Goal: Task Accomplishment & Management: Manage account settings

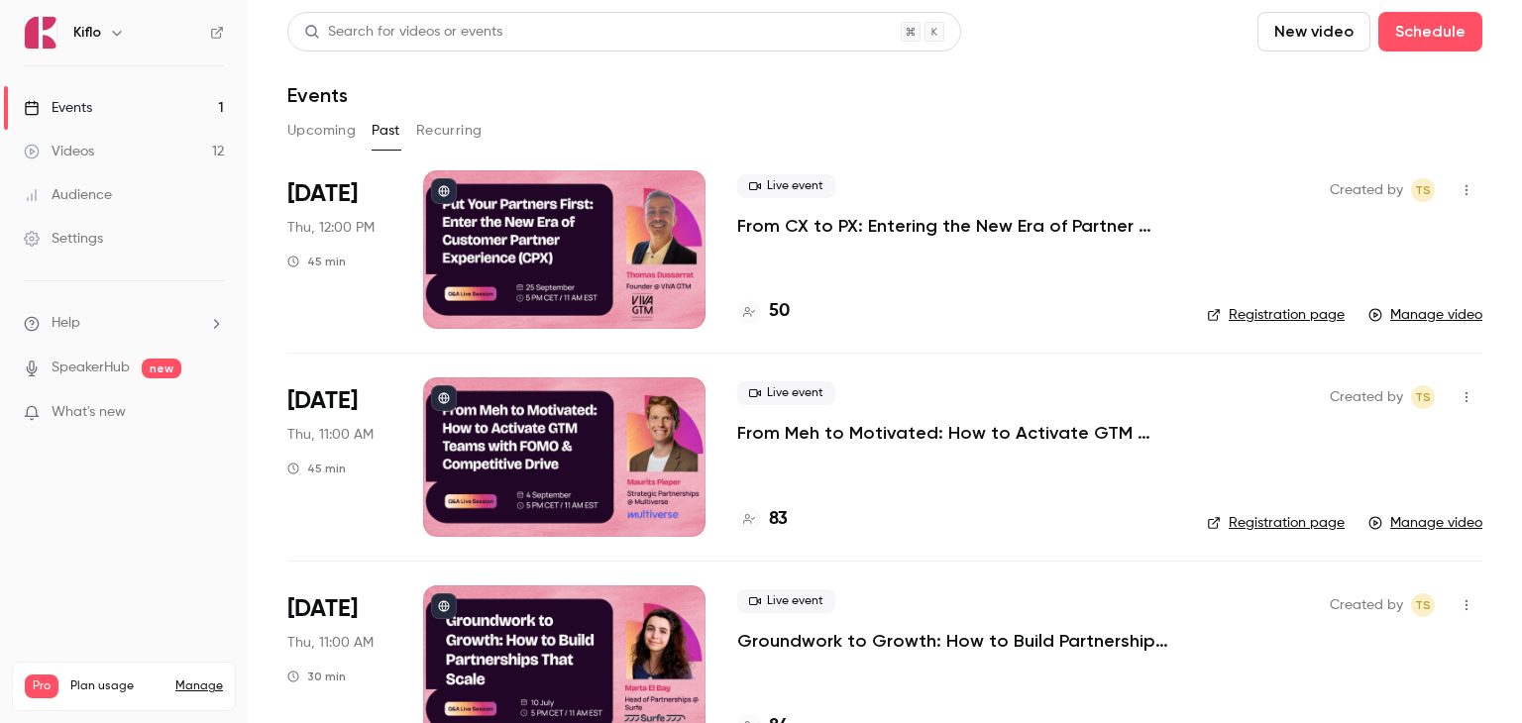
click at [110, 111] on link "Events 1" at bounding box center [124, 108] width 248 height 44
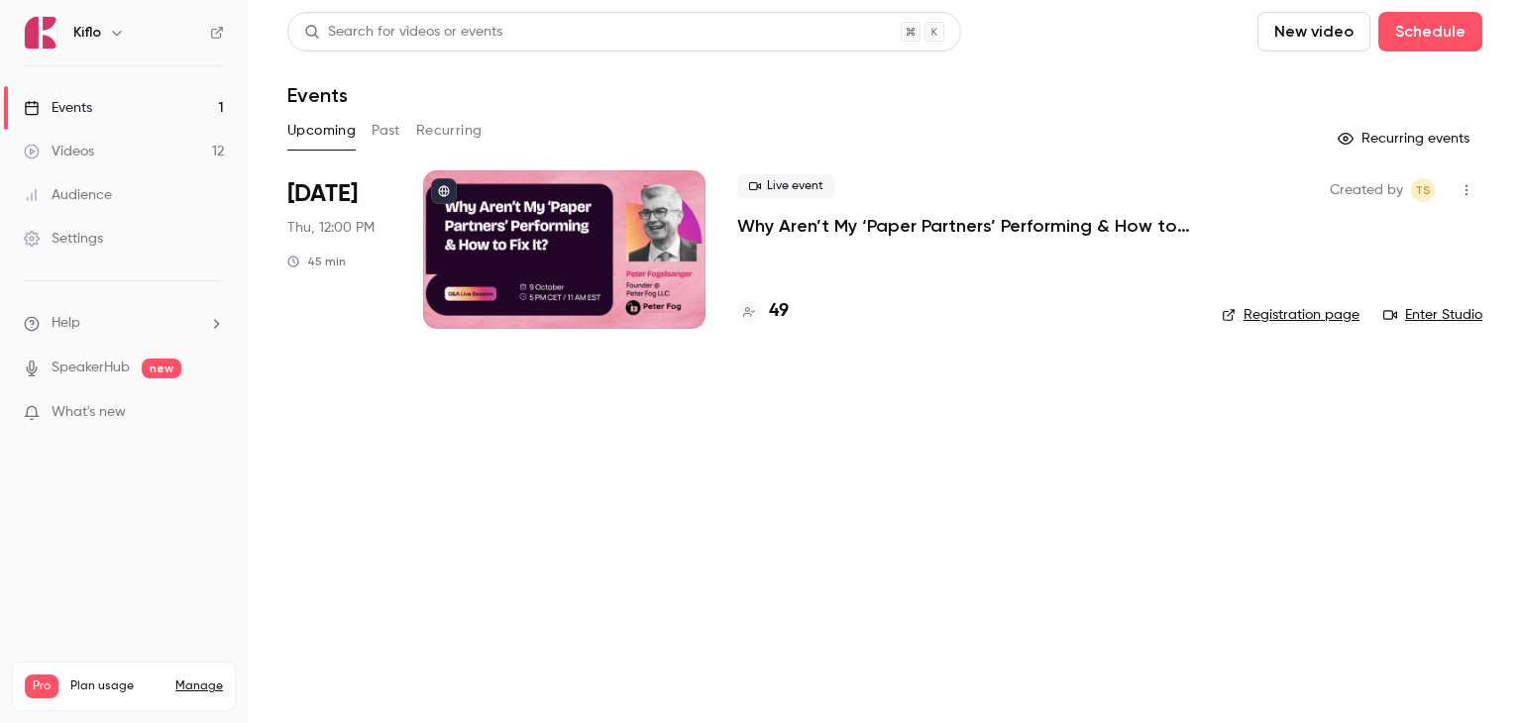
click at [825, 218] on p "Why Aren’t My ‘Paper Partners’ Performing & How to Fix It?" at bounding box center [963, 226] width 453 height 24
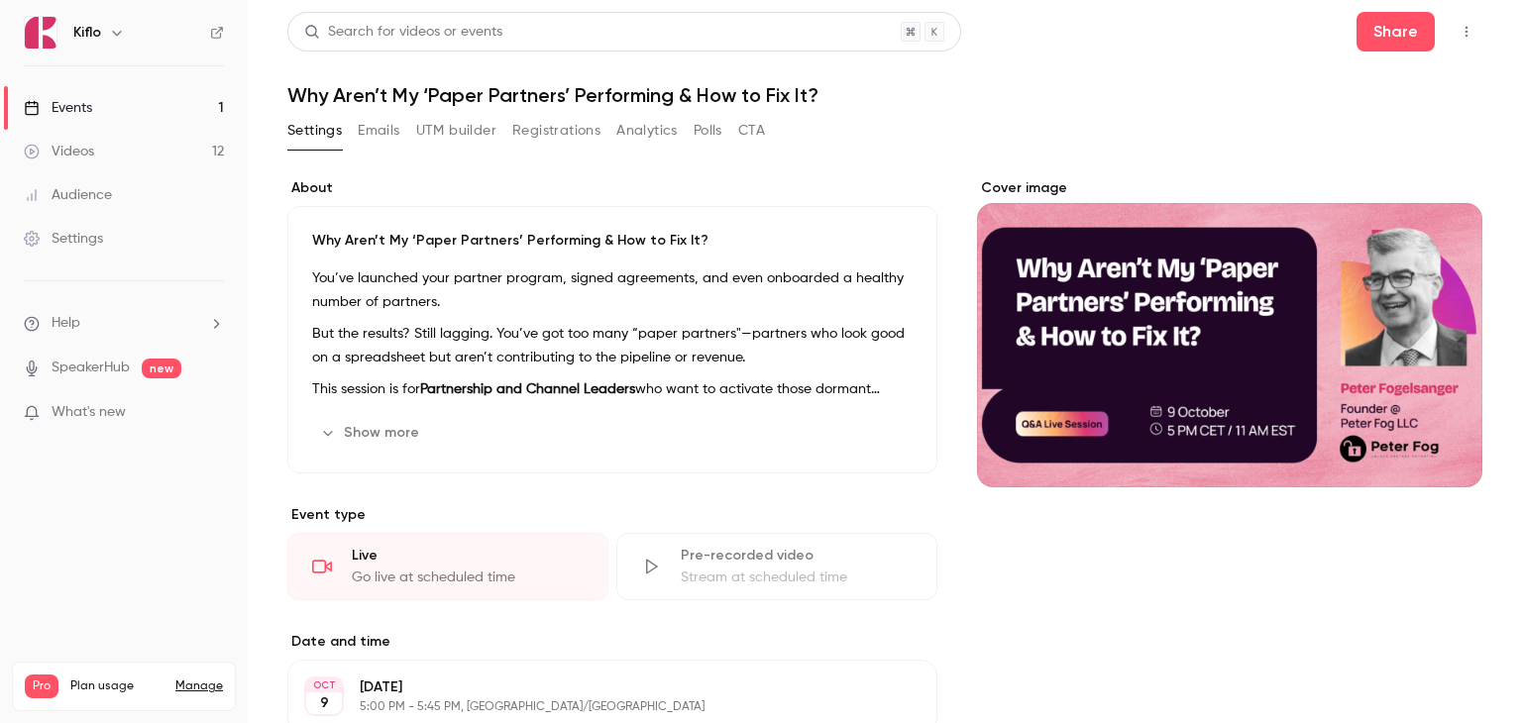
click at [539, 133] on button "Registrations" at bounding box center [556, 131] width 88 height 32
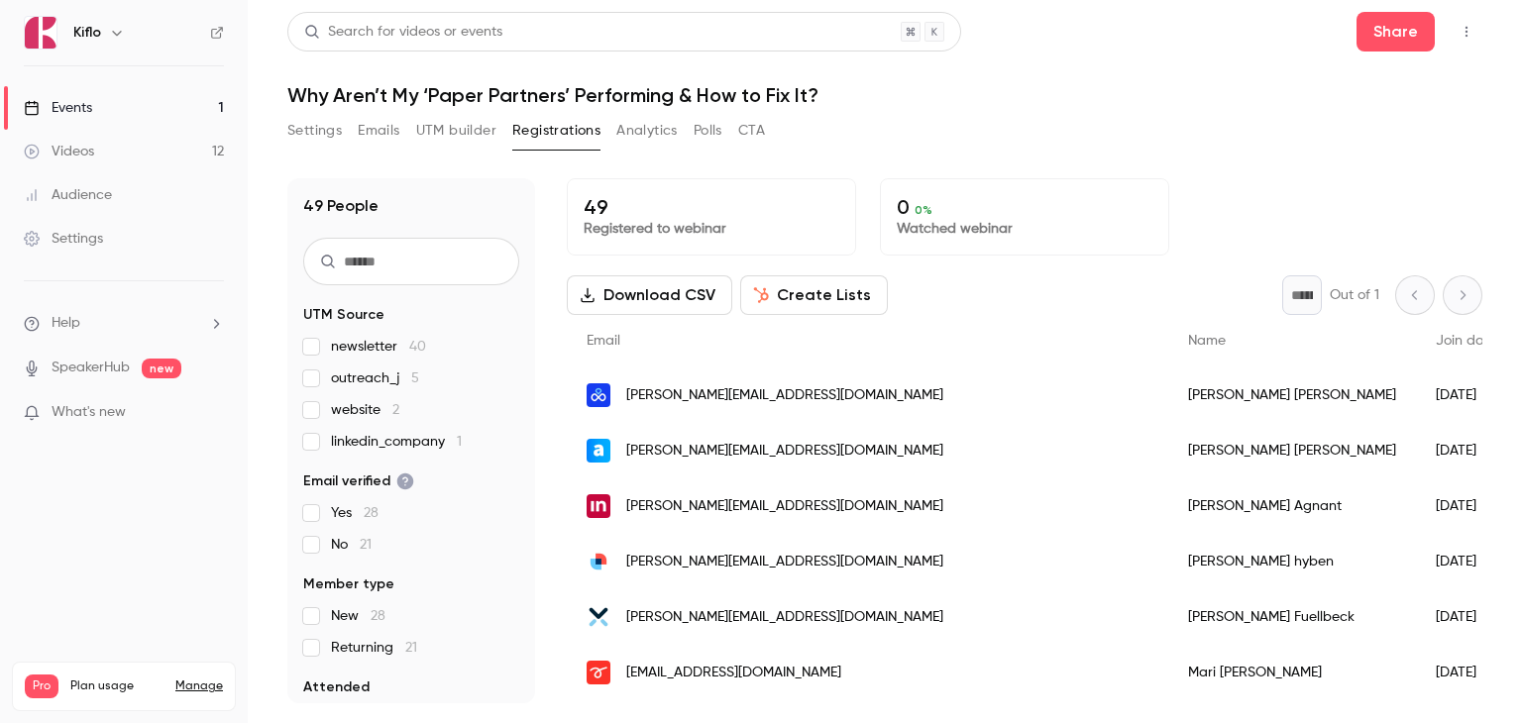
click at [113, 104] on link "Events 1" at bounding box center [124, 108] width 248 height 44
